Goal: Find contact information: Find contact information

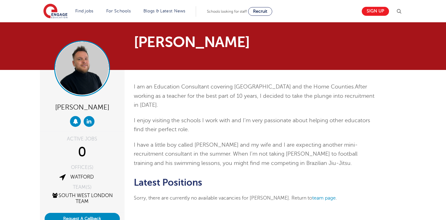
click at [90, 67] on img at bounding box center [82, 68] width 53 height 53
click at [184, 95] on span "After working as a teacher for the best part of 10 years, I decided to take the…" at bounding box center [254, 96] width 241 height 24
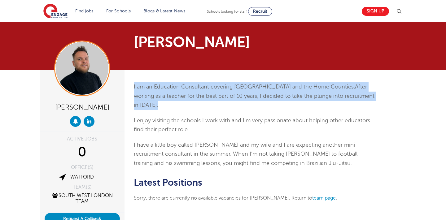
click at [184, 95] on span "After working as a teacher for the best part of 10 years, I decided to take the…" at bounding box center [254, 96] width 241 height 24
click at [198, 123] on span "I enjoy visiting the schools I work with and I’m very passionate about helping …" at bounding box center [252, 125] width 237 height 16
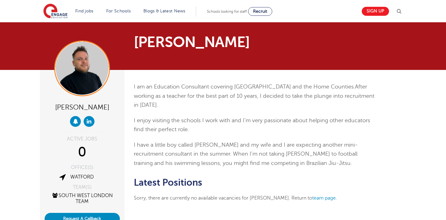
click at [198, 123] on span "I enjoy visiting the schools I work with and I’m very passionate about helping …" at bounding box center [252, 125] width 237 height 16
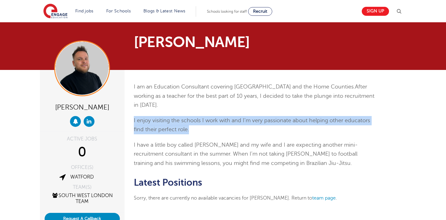
click at [221, 129] on p "I enjoy visiting the schools I work with and I’m very passionate about helping …" at bounding box center [254, 125] width 241 height 18
